Goal: Transaction & Acquisition: Purchase product/service

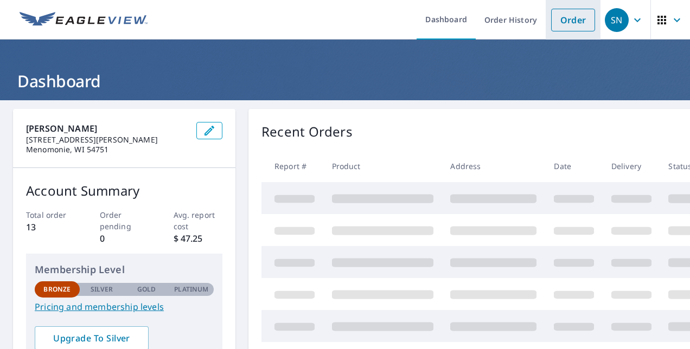
click at [569, 9] on link "Order" at bounding box center [573, 20] width 44 height 23
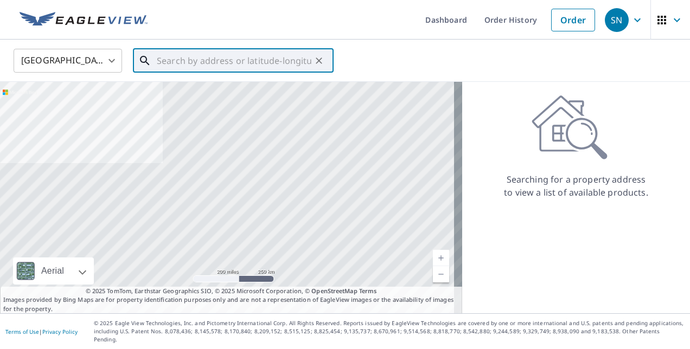
click at [210, 57] on input "text" at bounding box center [234, 61] width 155 height 30
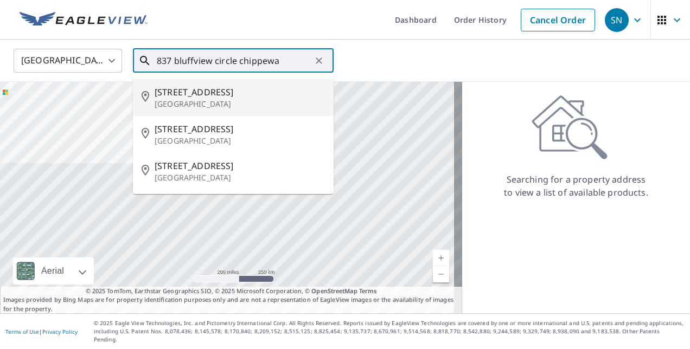
click at [187, 93] on span "[STREET_ADDRESS]" at bounding box center [240, 92] width 170 height 13
type input "[STREET_ADDRESS]"
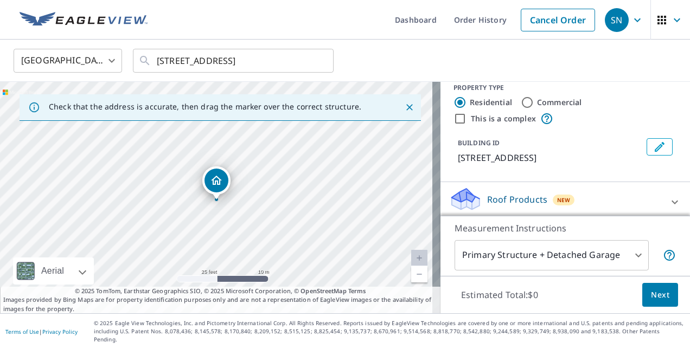
scroll to position [23, 0]
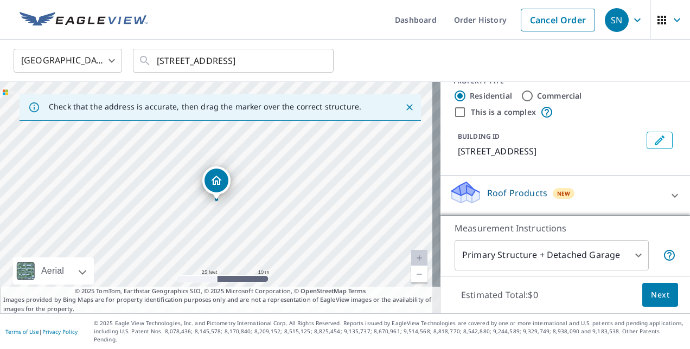
click at [671, 197] on icon at bounding box center [674, 196] width 7 height 4
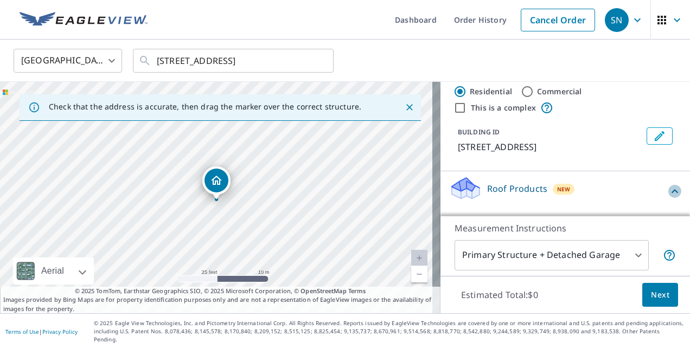
click at [668, 198] on icon at bounding box center [674, 191] width 13 height 13
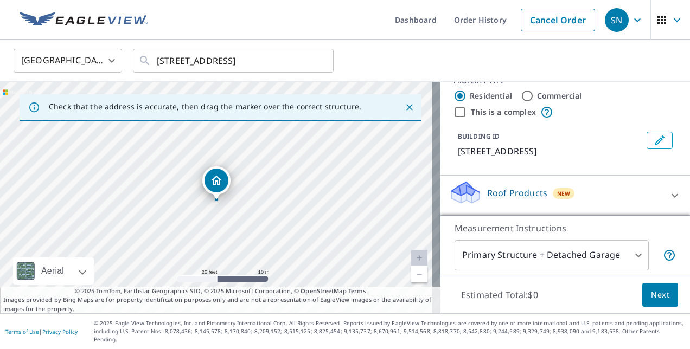
click at [511, 211] on div "Roof Products New" at bounding box center [555, 195] width 213 height 31
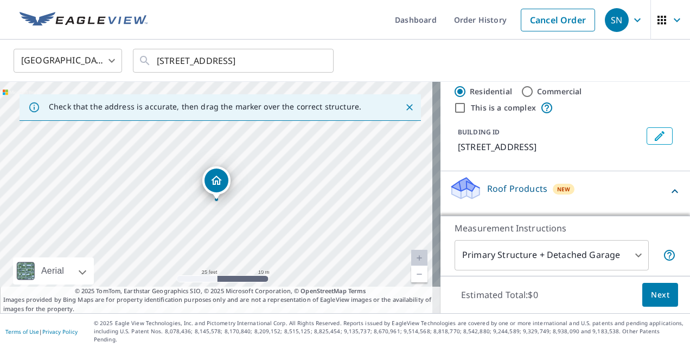
click at [510, 195] on p "Roof Products" at bounding box center [517, 188] width 60 height 13
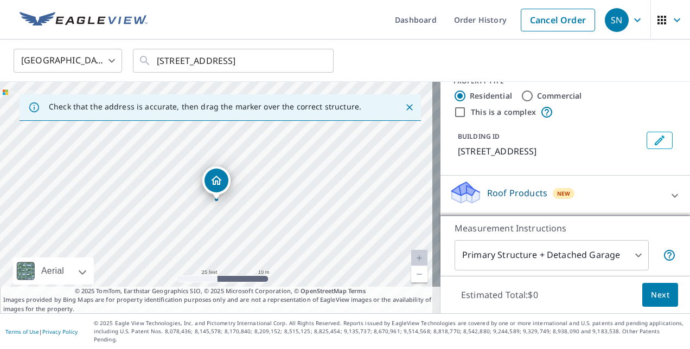
click at [514, 200] on p "Roof Products" at bounding box center [517, 193] width 60 height 13
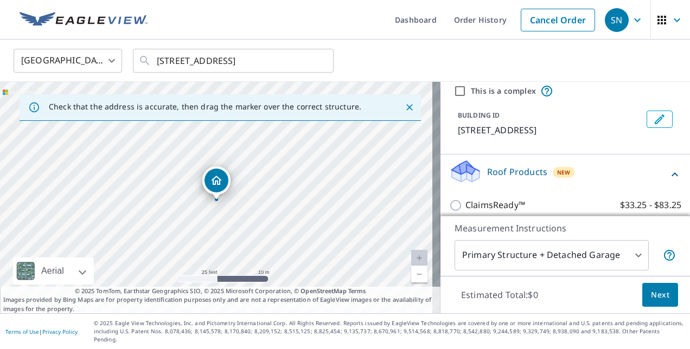
scroll to position [53, 0]
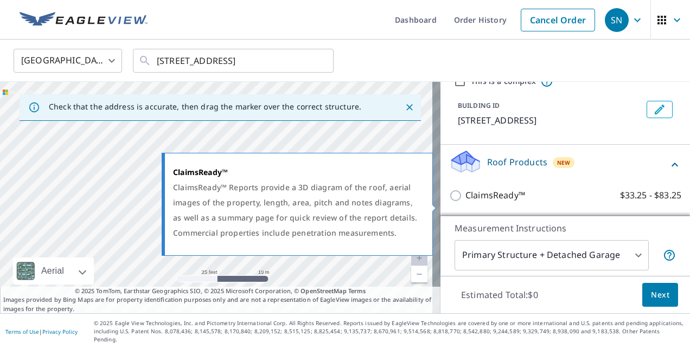
click at [449, 202] on input "ClaimsReady™ $33.25 - $83.25" at bounding box center [457, 195] width 16 height 13
checkbox input "true"
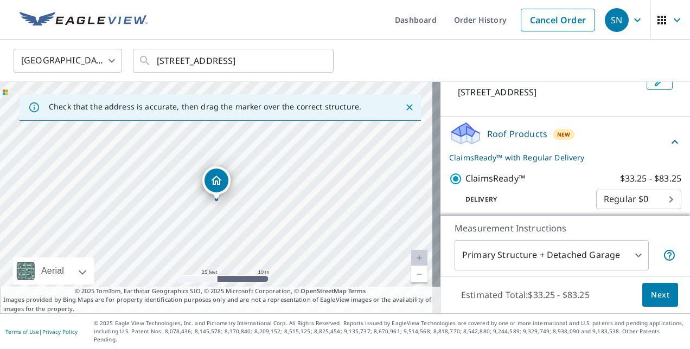
scroll to position [89, 0]
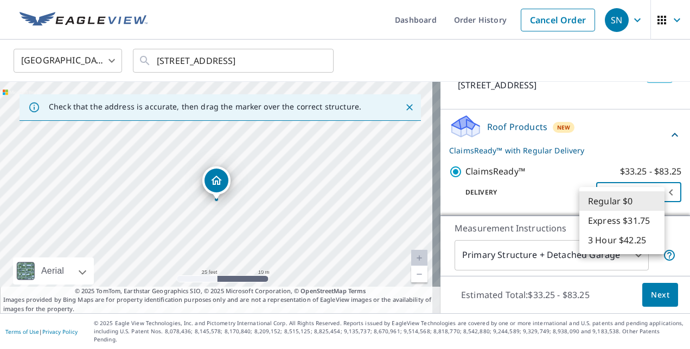
click at [652, 201] on body "SN SN Dashboard Order History Cancel Order SN [GEOGRAPHIC_DATA] [GEOGRAPHIC_DAT…" at bounding box center [345, 174] width 690 height 349
click at [652, 201] on li "Regular $0" at bounding box center [621, 201] width 85 height 20
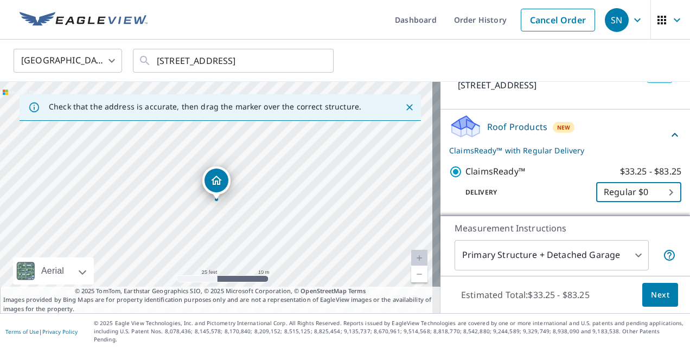
click at [626, 261] on body "SN SN Dashboard Order History Cancel Order SN [GEOGRAPHIC_DATA] [GEOGRAPHIC_DAT…" at bounding box center [345, 174] width 690 height 349
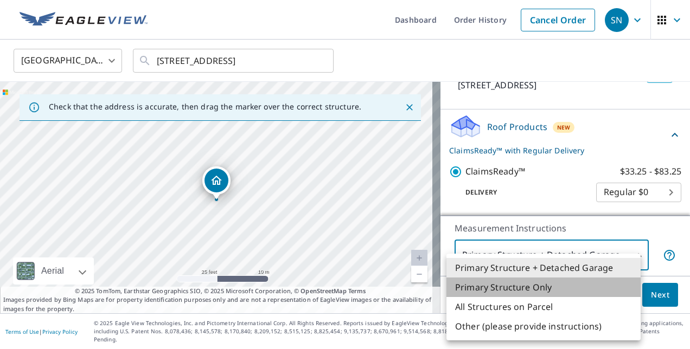
click at [559, 285] on li "Primary Structure Only" at bounding box center [543, 288] width 194 height 20
type input "2"
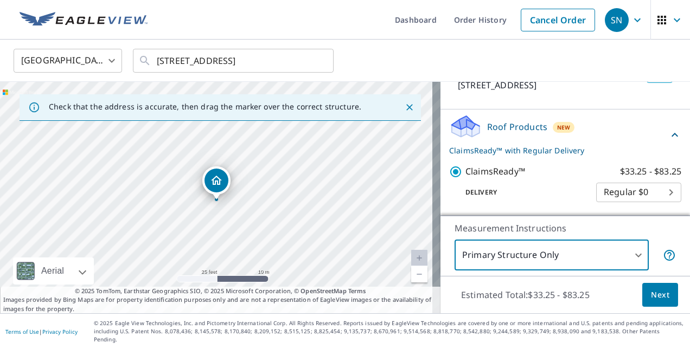
click at [651, 302] on span "Next" at bounding box center [660, 296] width 18 height 14
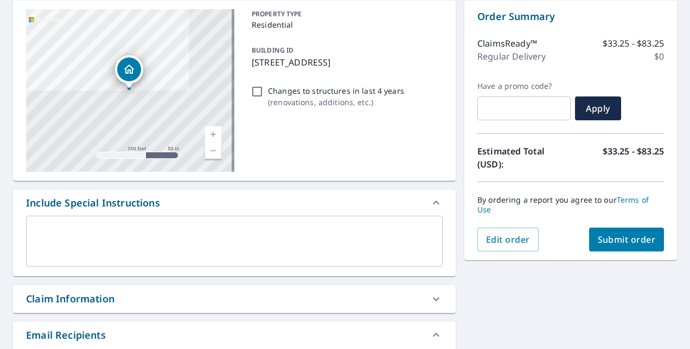
scroll to position [163, 0]
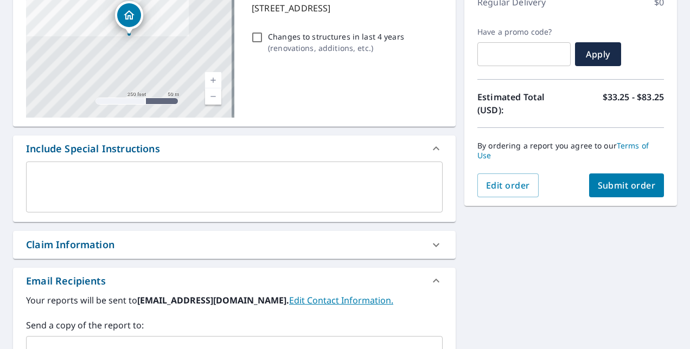
click at [416, 251] on div "Claim Information" at bounding box center [224, 245] width 397 height 15
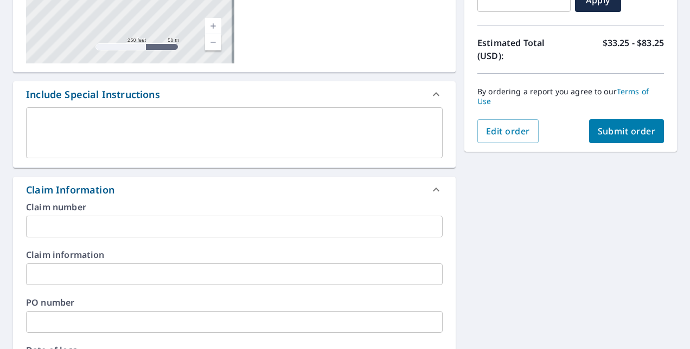
scroll to position [271, 0]
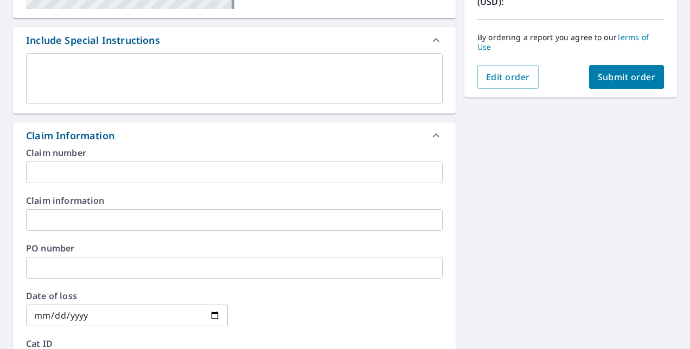
click at [386, 175] on input "text" at bounding box center [234, 173] width 417 height 22
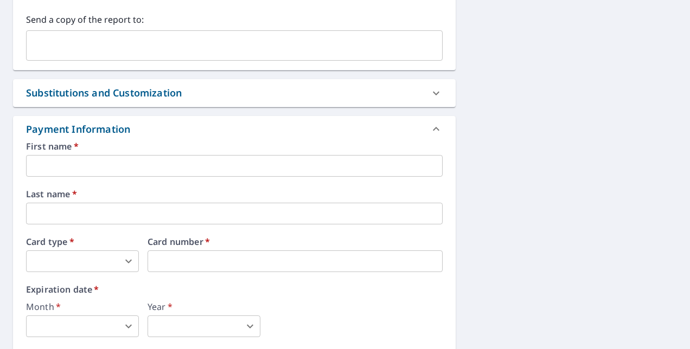
scroll to position [705, 0]
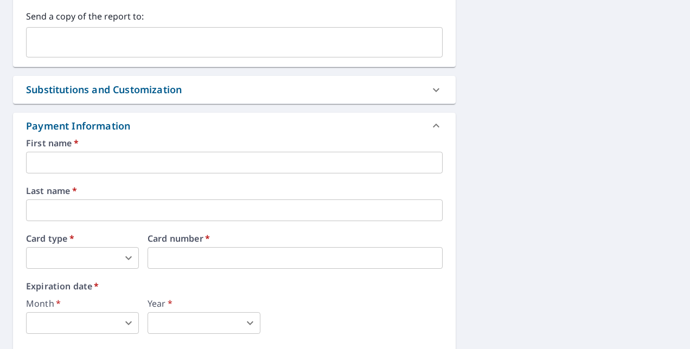
type input "25-00249W"
click at [163, 166] on input "text" at bounding box center [234, 163] width 417 height 22
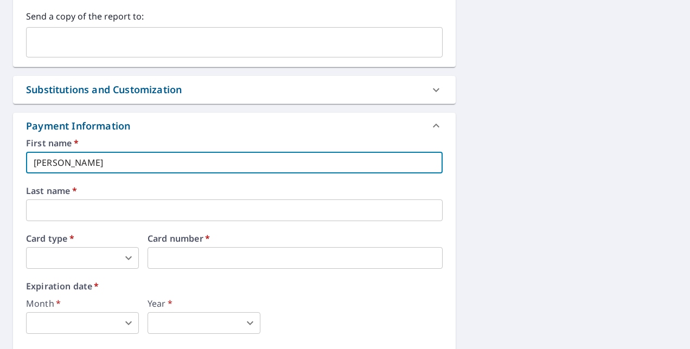
type input "[PERSON_NAME]"
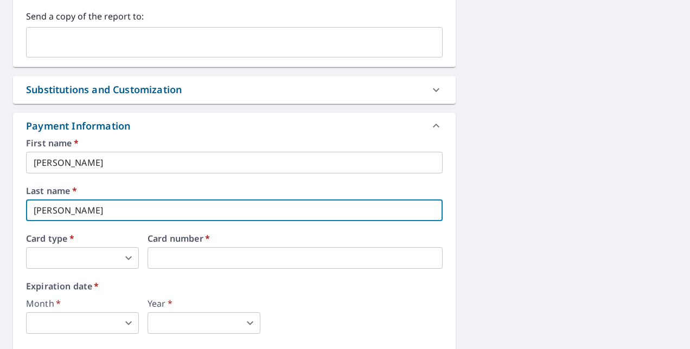
type input "[PERSON_NAME]"
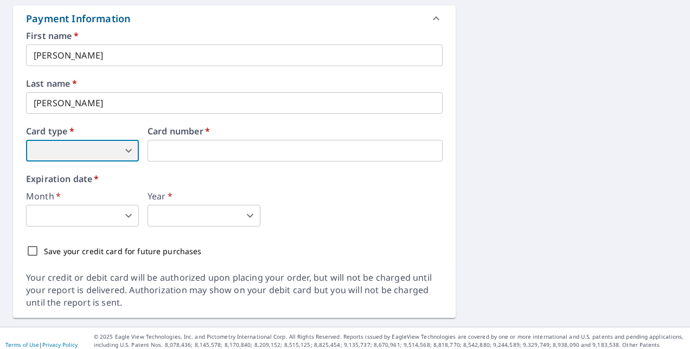
scroll to position [814, 0]
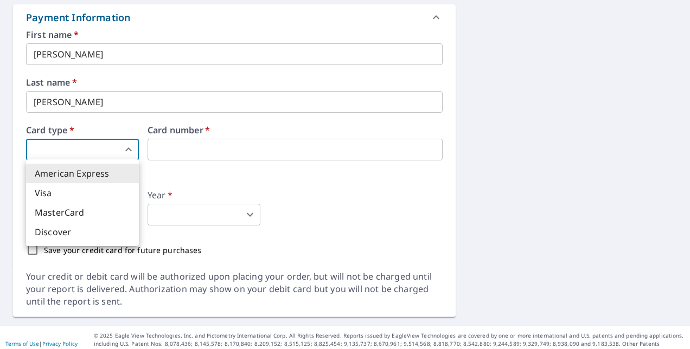
click at [128, 145] on body "SN SN Dashboard Order History Cancel Order SN Dashboard / Finalize Order Finali…" at bounding box center [345, 174] width 690 height 349
click at [128, 142] on div at bounding box center [345, 174] width 690 height 349
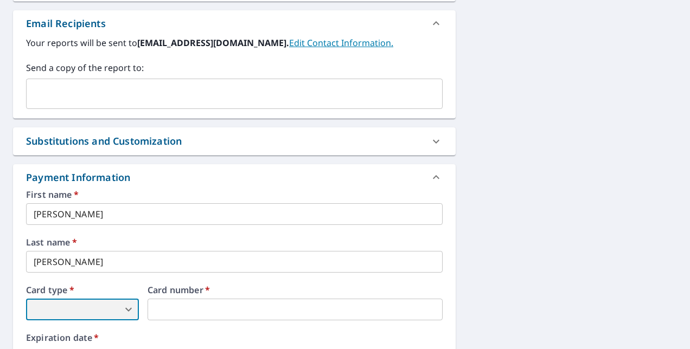
scroll to position [816, 0]
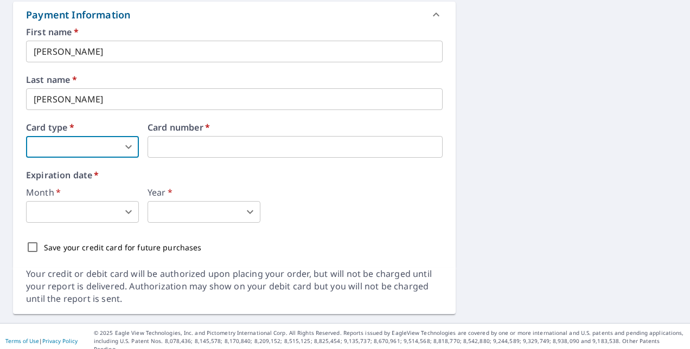
click at [128, 147] on body "SN SN Dashboard Order History Cancel Order SN Dashboard / Finalize Order Finali…" at bounding box center [345, 174] width 690 height 349
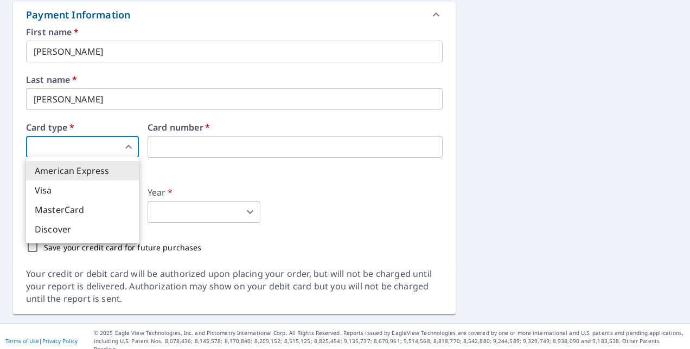
click at [120, 229] on li "Discover" at bounding box center [82, 230] width 113 height 20
type input "4"
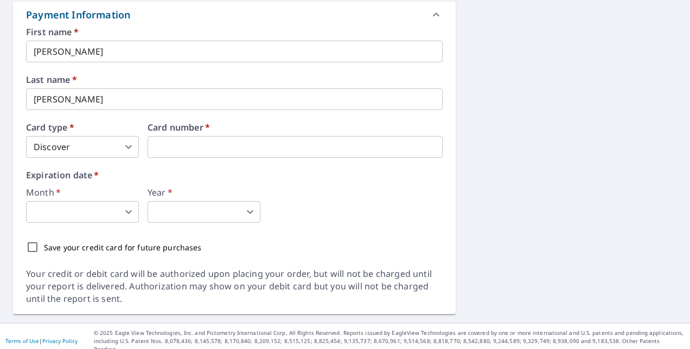
click at [111, 215] on body "SN SN Dashboard Order History Cancel Order SN Dashboard / Finalize Order Finali…" at bounding box center [345, 174] width 690 height 349
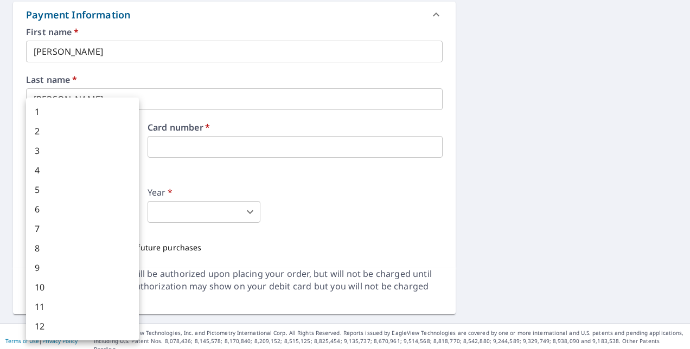
click at [65, 287] on li "10" at bounding box center [82, 288] width 113 height 20
type input "10"
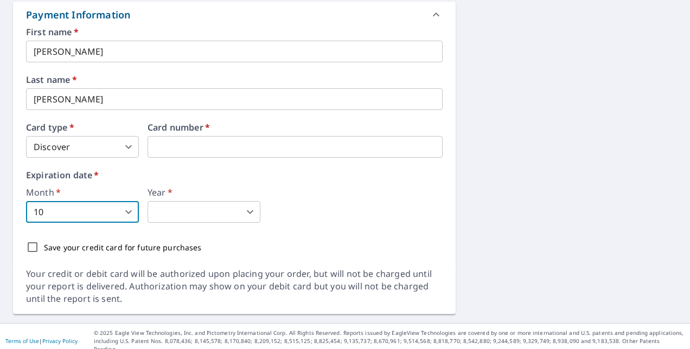
click at [180, 210] on body "SN SN Dashboard Order History Cancel Order SN Dashboard / Finalize Order Finali…" at bounding box center [345, 174] width 690 height 349
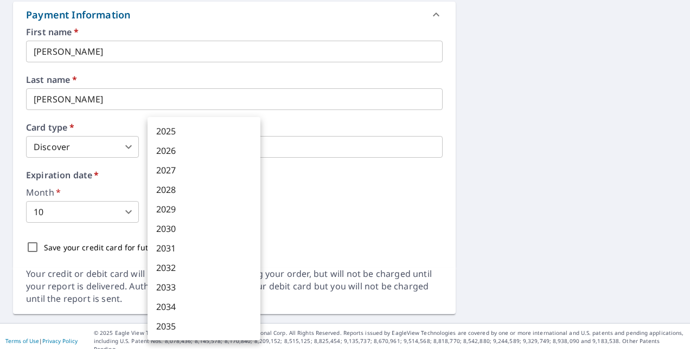
click at [203, 194] on li "2028" at bounding box center [204, 190] width 113 height 20
type input "2028"
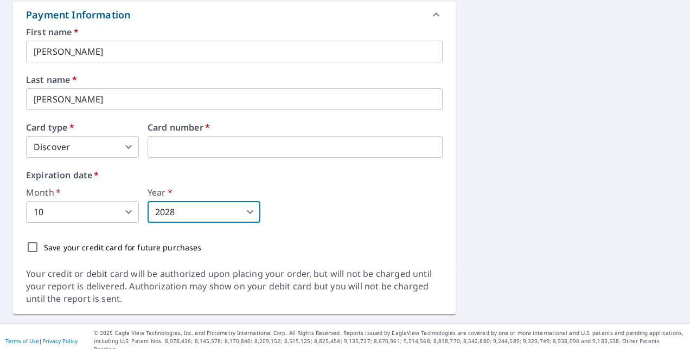
click at [354, 209] on div "Month   * 10 10 ​ Year   * 2028 2028 ​" at bounding box center [234, 205] width 417 height 35
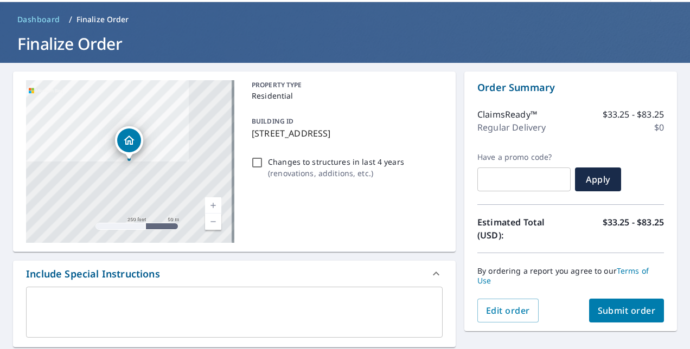
scroll to position [54, 0]
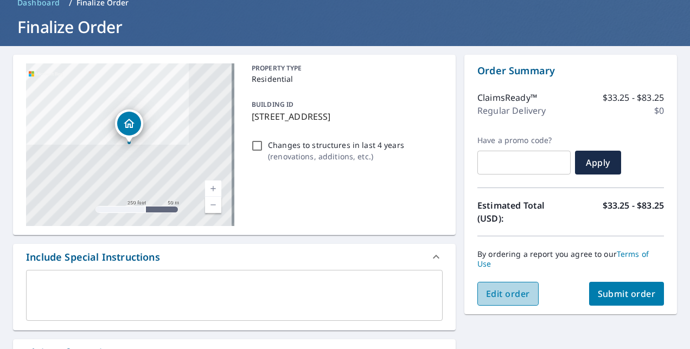
click at [490, 292] on span "Edit order" at bounding box center [508, 294] width 44 height 12
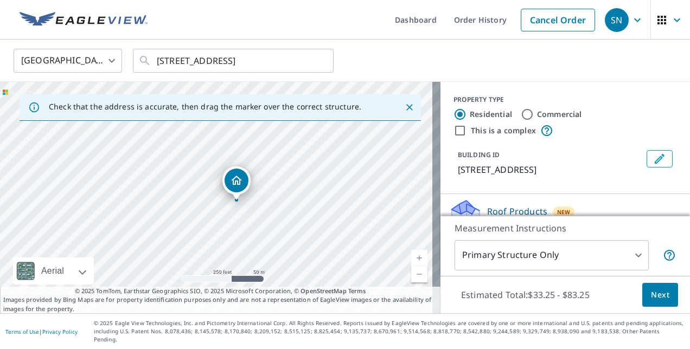
drag, startPoint x: 192, startPoint y: 222, endPoint x: 258, endPoint y: 201, distance: 69.5
click at [258, 201] on div "[STREET_ADDRESS]" at bounding box center [220, 198] width 440 height 232
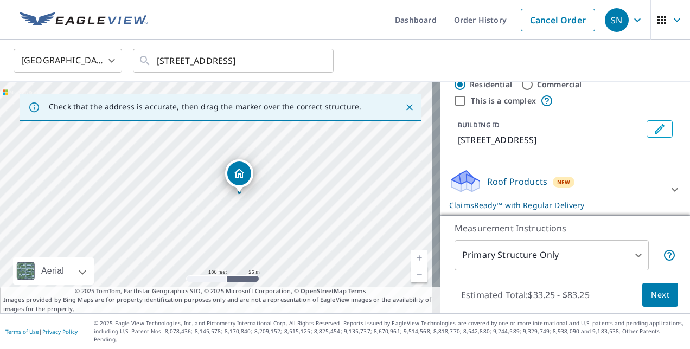
scroll to position [34, 0]
click at [563, 206] on div "Roof Products New ClaimsReady™ with Regular Delivery" at bounding box center [555, 190] width 213 height 42
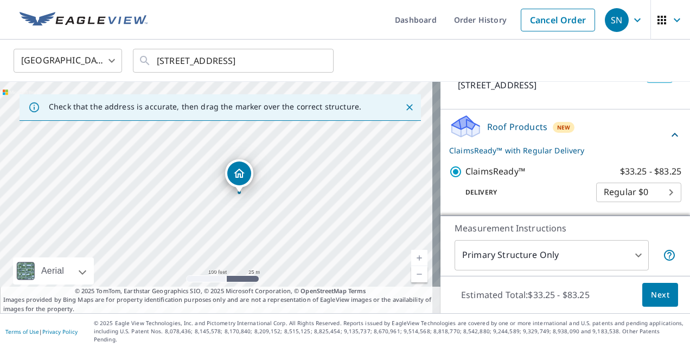
scroll to position [89, 0]
click at [623, 204] on body "SN SN Dashboard Order History Cancel Order SN [GEOGRAPHIC_DATA] [GEOGRAPHIC_DAT…" at bounding box center [345, 174] width 690 height 349
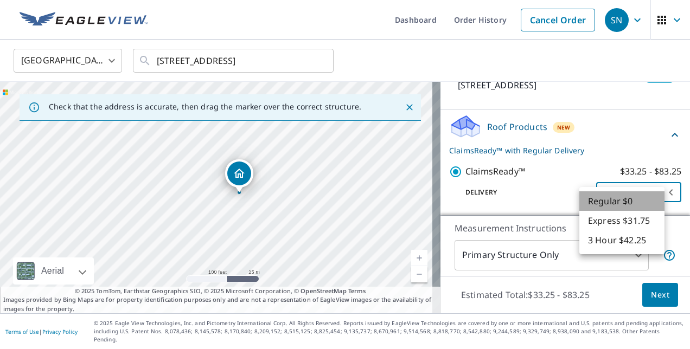
click at [623, 204] on li "Regular $0" at bounding box center [621, 201] width 85 height 20
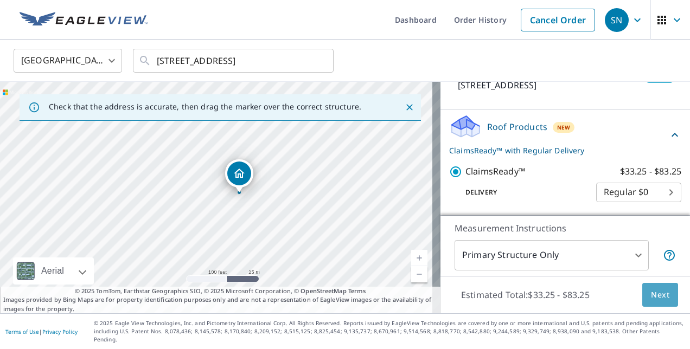
click at [653, 302] on span "Next" at bounding box center [660, 296] width 18 height 14
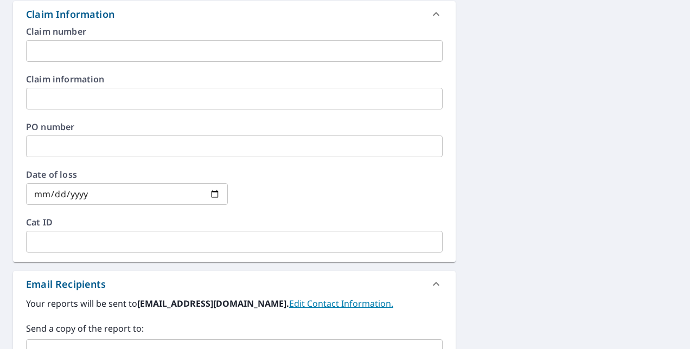
scroll to position [380, 0]
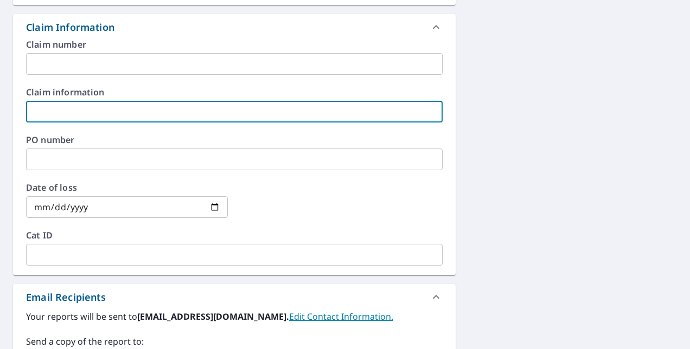
click at [200, 118] on input "text" at bounding box center [234, 112] width 417 height 22
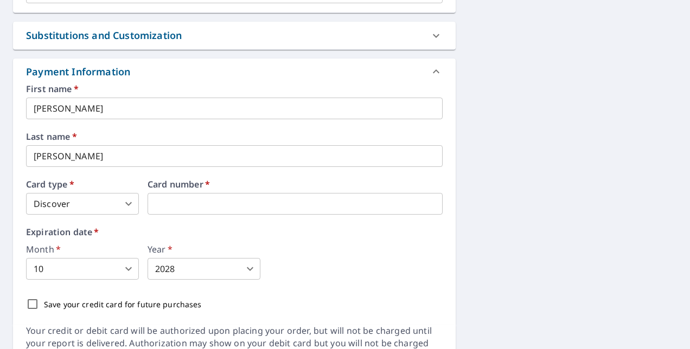
scroll to position [814, 0]
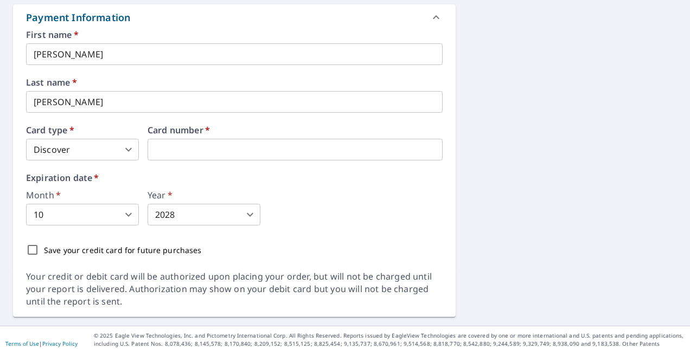
type input "25-00249W"
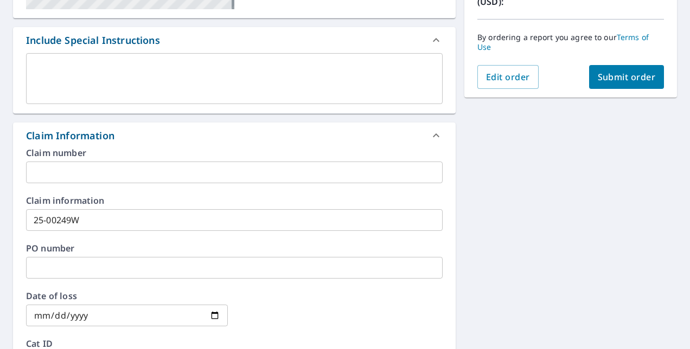
scroll to position [0, 0]
